Goal: Task Accomplishment & Management: Use online tool/utility

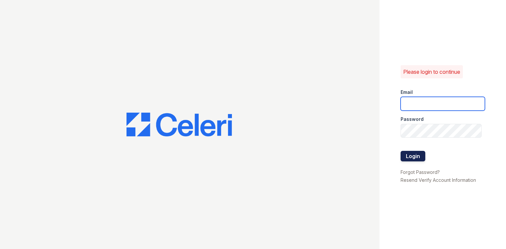
type input "[EMAIL_ADDRESS][DOMAIN_NAME]"
click at [413, 153] on button "Login" at bounding box center [413, 156] width 25 height 11
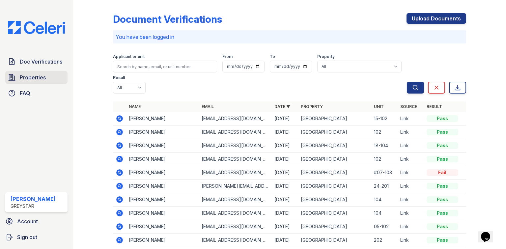
click at [27, 73] on link "Properties" at bounding box center [36, 77] width 62 height 13
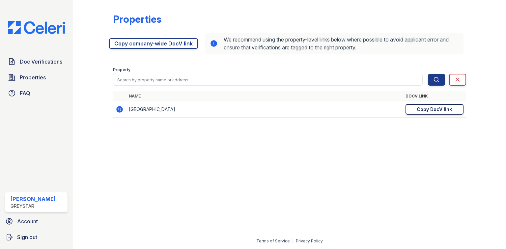
click at [423, 109] on div "Copy DocV link" at bounding box center [434, 109] width 35 height 7
